Goal: Information Seeking & Learning: Learn about a topic

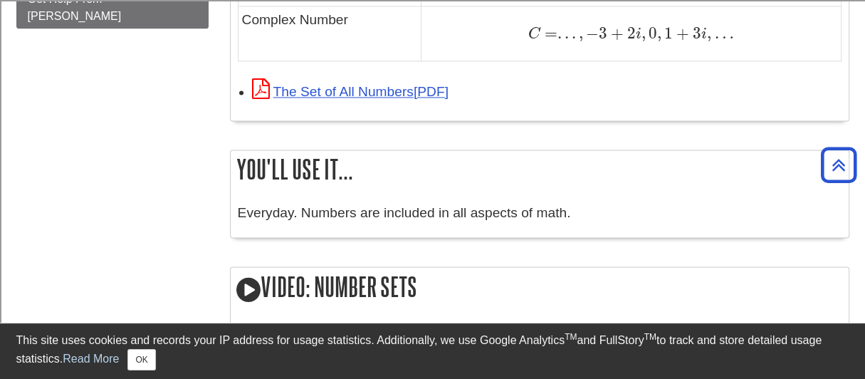
scroll to position [1282, 0]
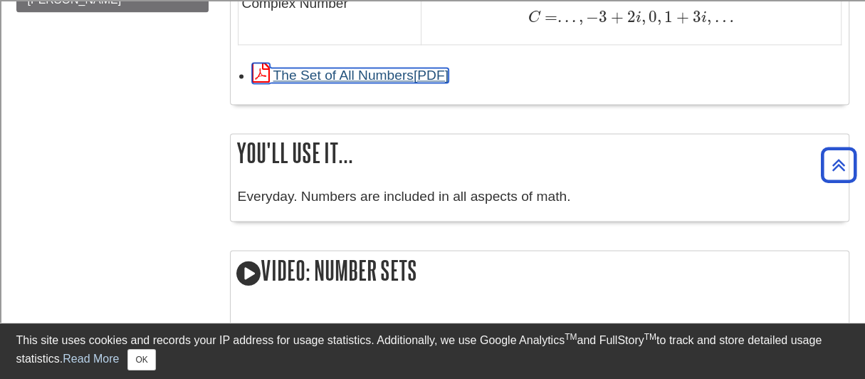
click at [376, 70] on link "The Set of All Numbers" at bounding box center [350, 75] width 197 height 15
click at [372, 69] on link "The Set of All Numbers" at bounding box center [350, 75] width 197 height 15
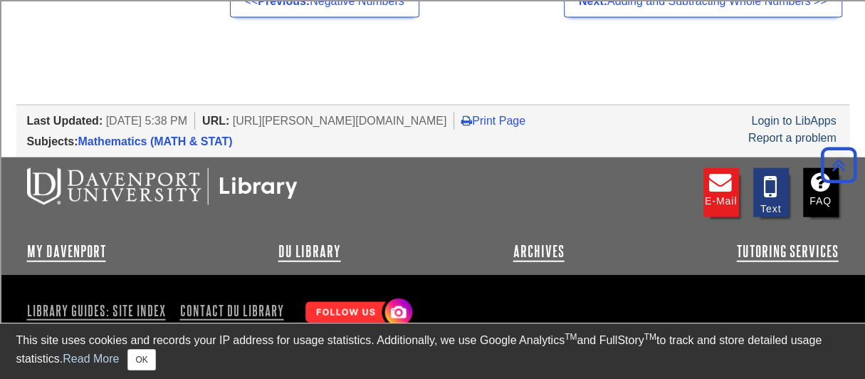
scroll to position [1897, 0]
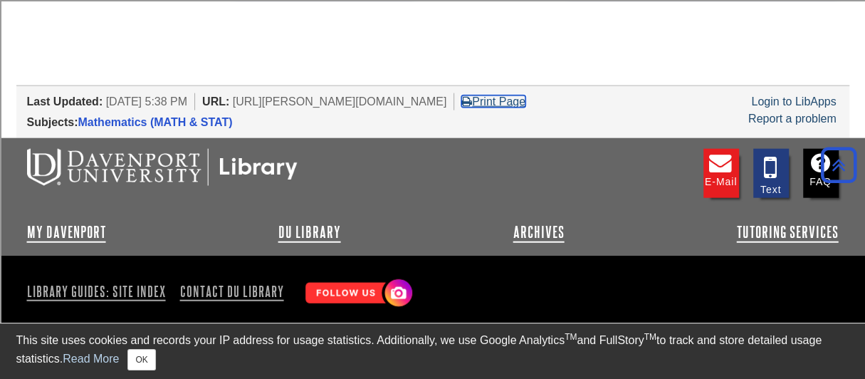
click at [526, 95] on link "Print Page" at bounding box center [494, 101] width 64 height 12
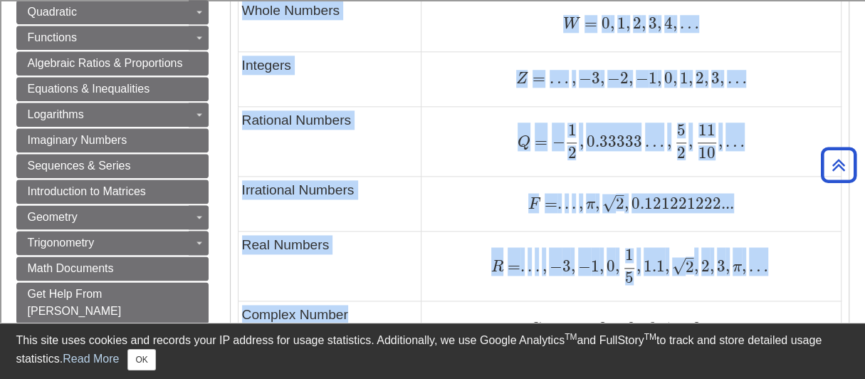
scroll to position [1042, 0]
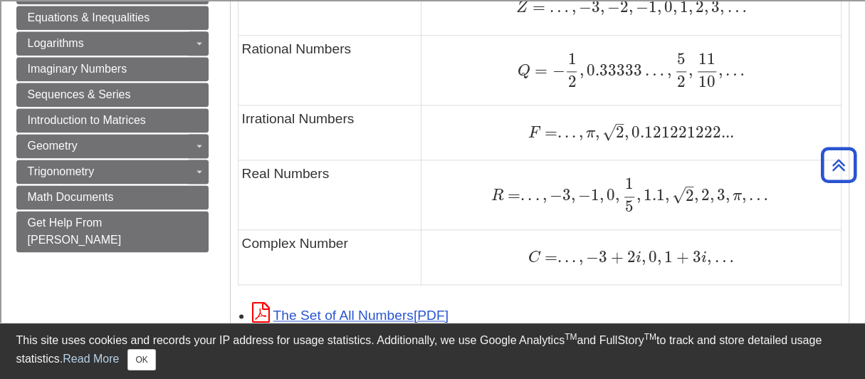
drag, startPoint x: 241, startPoint y: 173, endPoint x: 664, endPoint y: 284, distance: 437.4
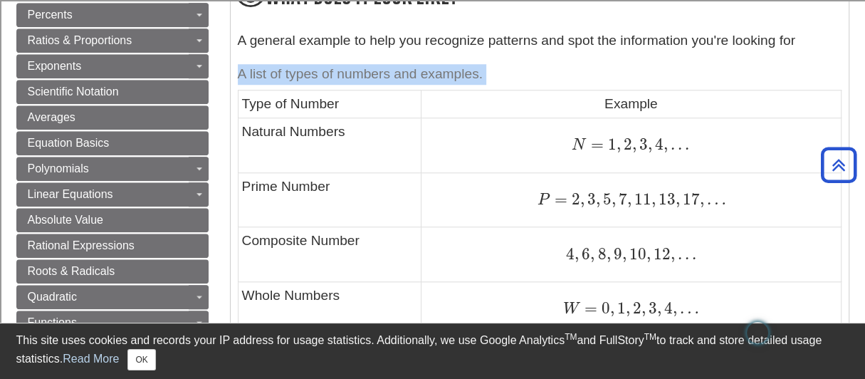
scroll to position [1106, 0]
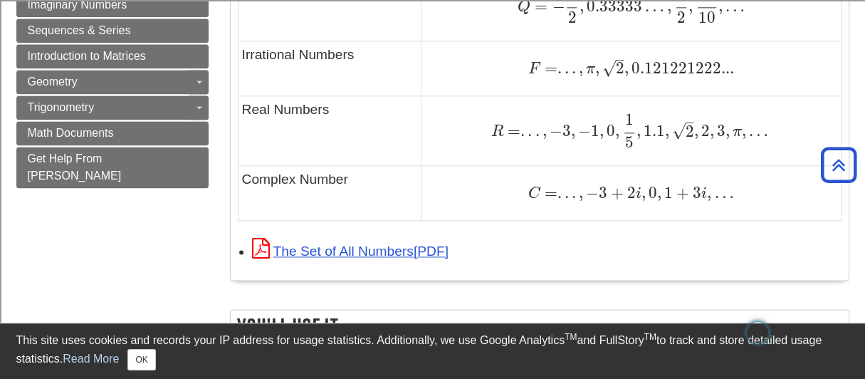
copy table "A list of types of numbers and examples."
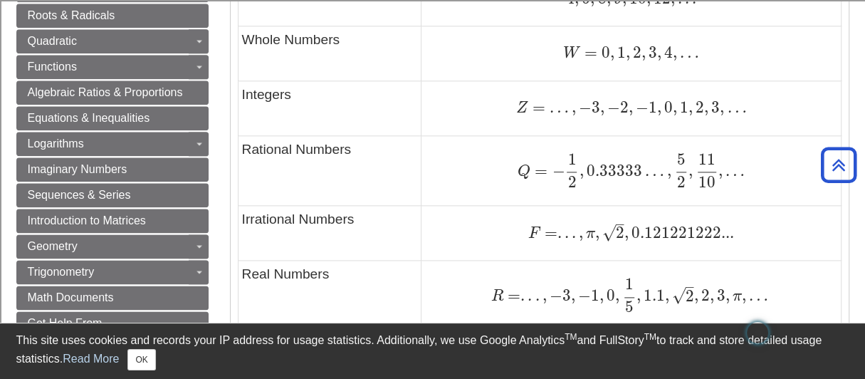
scroll to position [964, 0]
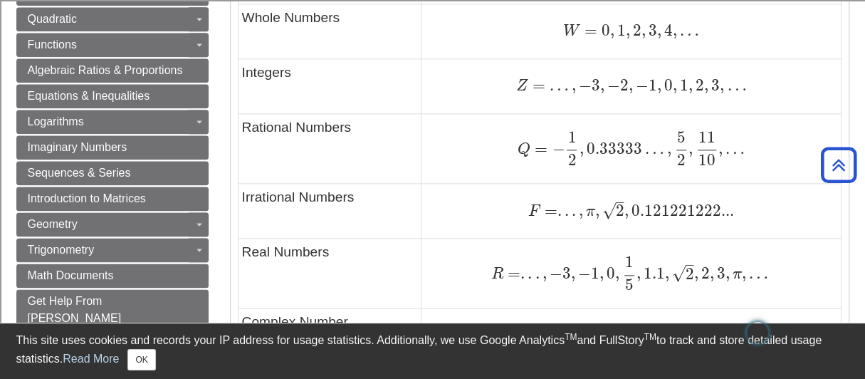
click at [507, 201] on div "F = . . . , π , 2 – √ , 0.121221222... F = . . . , π , 2 , 0.121221222..." at bounding box center [631, 211] width 412 height 20
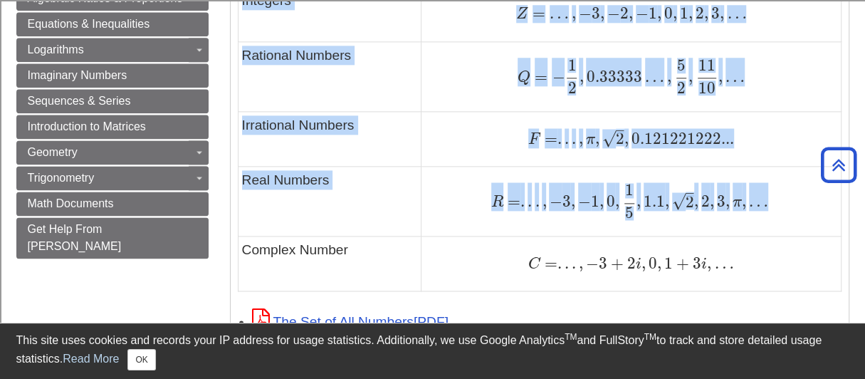
scroll to position [1106, 0]
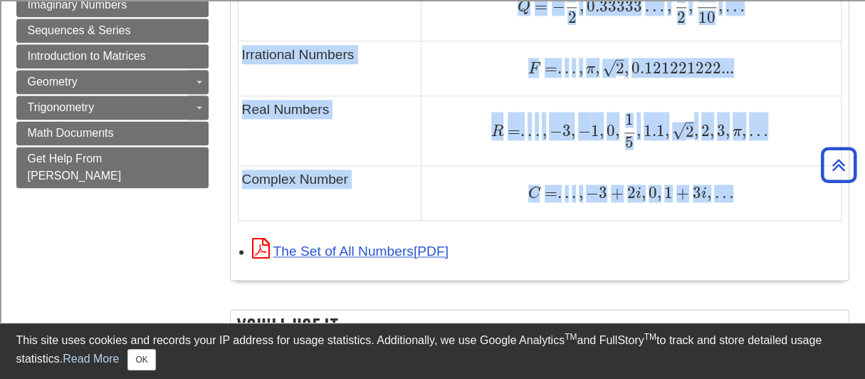
drag, startPoint x: 241, startPoint y: 35, endPoint x: 667, endPoint y: 212, distance: 462.0
copy tbody "Type of Number Example Natural Numbers N = 1 , 2 , 3 , 4 , . . . N = 1 , 2 , 3 …"
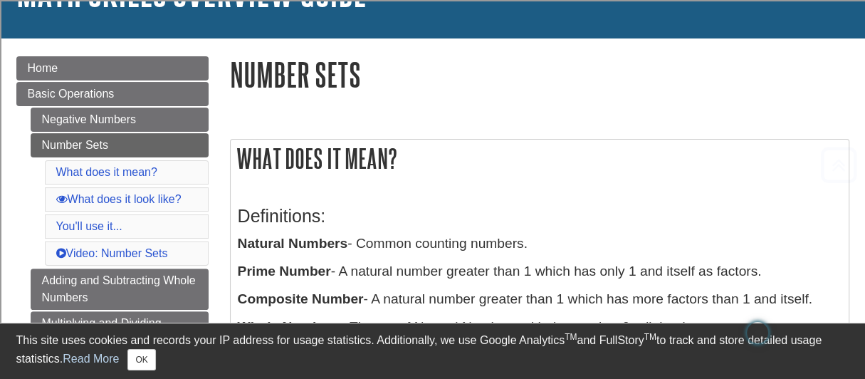
scroll to position [214, 0]
